Goal: Find specific page/section: Find specific page/section

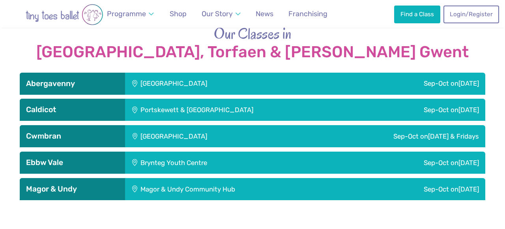
scroll to position [1120, 0]
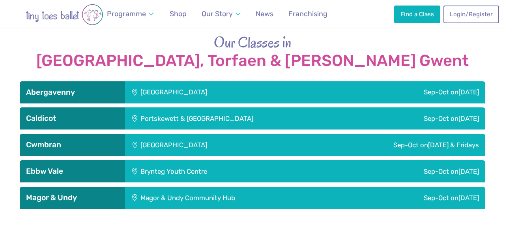
click at [227, 134] on div "Henllys Village Hall" at bounding box center [210, 145] width 171 height 22
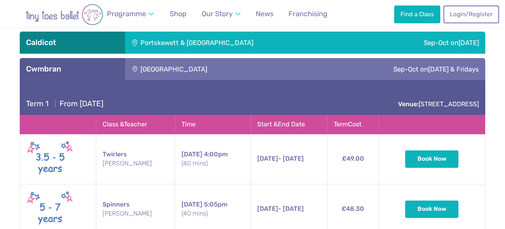
scroll to position [1167, 0]
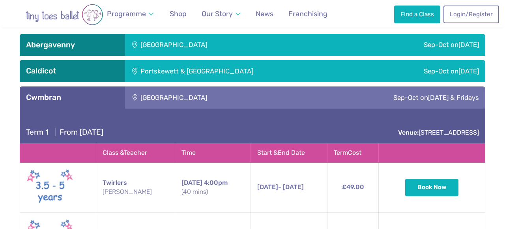
drag, startPoint x: 142, startPoint y: 67, endPoint x: 199, endPoint y: 69, distance: 56.9
click at [199, 86] on div "Henllys Village Hall" at bounding box center [210, 97] width 171 height 22
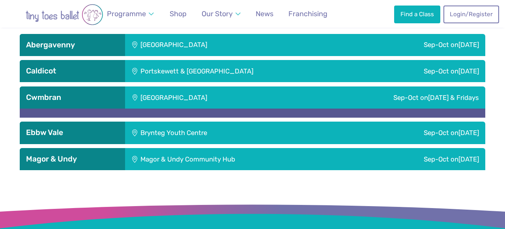
copy div "Henllys Village Hall"
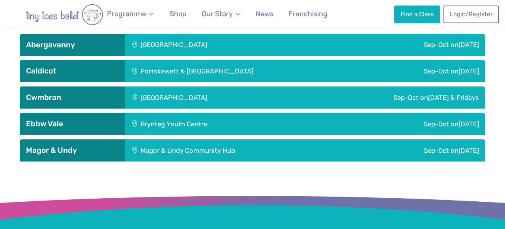
click at [305, 86] on div "Sep-Oct on Wednesday & Fridays" at bounding box center [391, 97] width 190 height 22
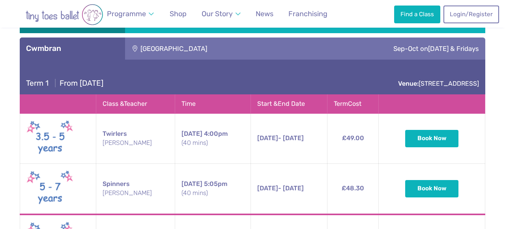
scroll to position [1146, 0]
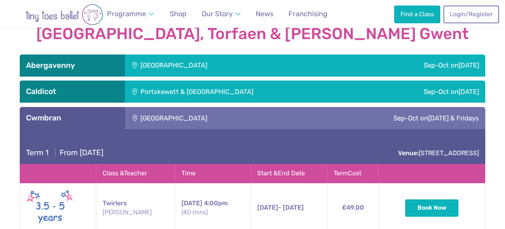
click at [245, 107] on div "Henllys Village Hall" at bounding box center [210, 118] width 171 height 22
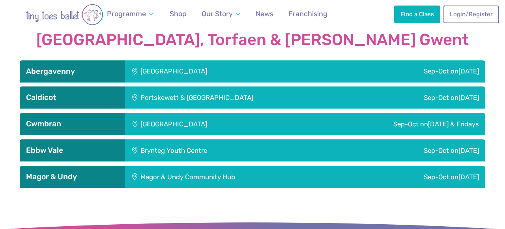
scroll to position [1139, 0]
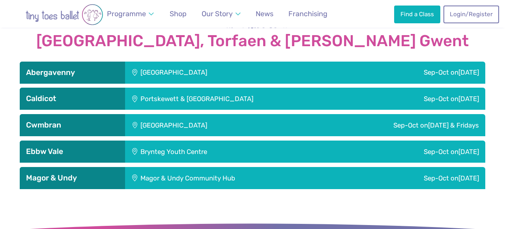
click at [239, 167] on div "Magor & Undy Community Hub" at bounding box center [238, 178] width 227 height 22
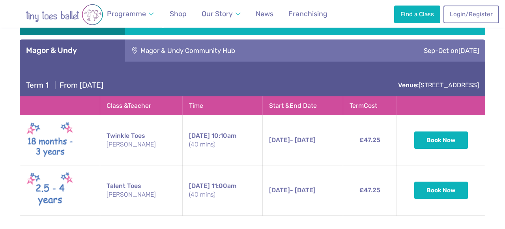
scroll to position [1174, 0]
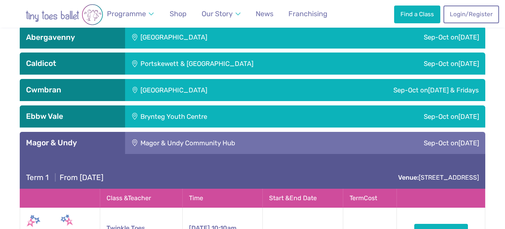
click at [291, 132] on div "Magor & Undy Community Hub" at bounding box center [238, 143] width 227 height 22
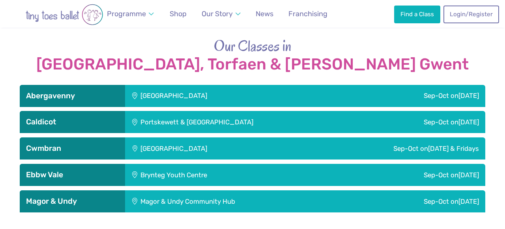
scroll to position [1112, 0]
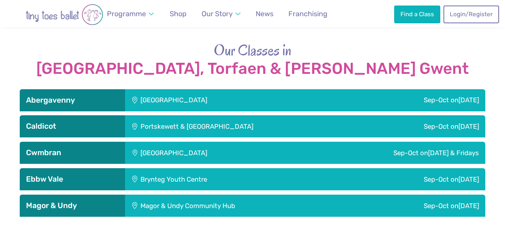
click at [292, 115] on div "Portskewett & Sudbrook Recreation Hall" at bounding box center [245, 126] width 240 height 22
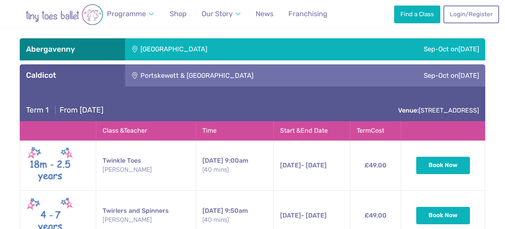
scroll to position [1163, 0]
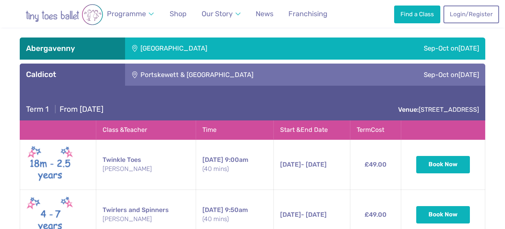
click at [227, 64] on div "Portskewett & Sudbrook Recreation Hall" at bounding box center [245, 75] width 240 height 22
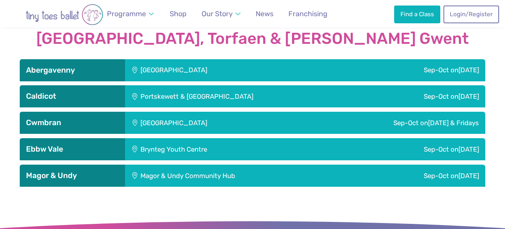
scroll to position [1141, 0]
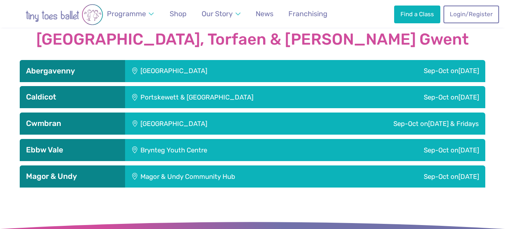
click at [218, 165] on div "Magor & Undy Community Hub" at bounding box center [238, 176] width 227 height 22
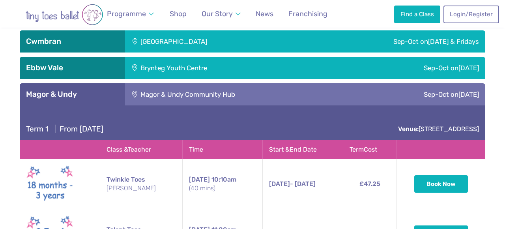
scroll to position [1212, 0]
